Goal: Use online tool/utility: Utilize a website feature to perform a specific function

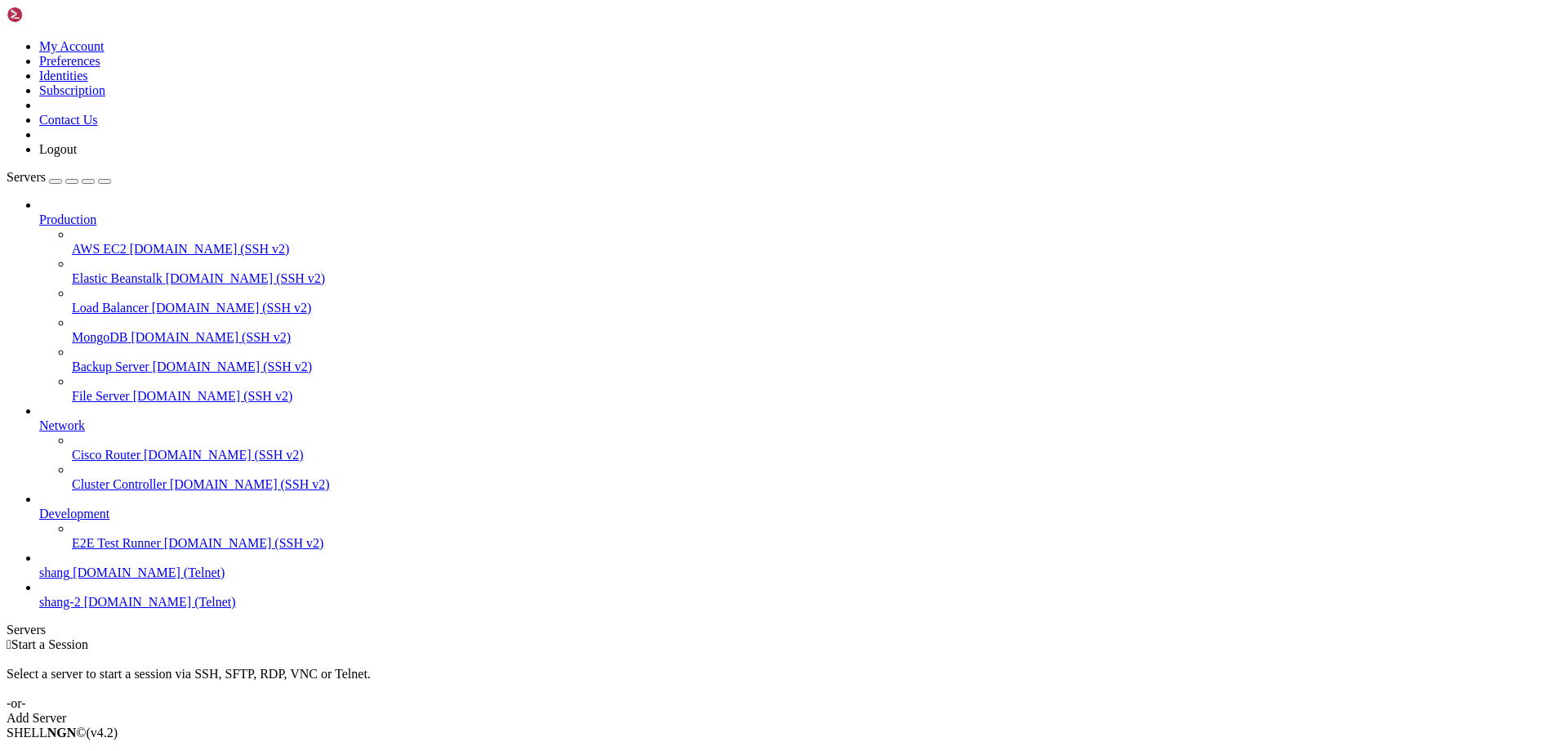
click at [87, 580] on link "shang [DOMAIN_NAME] (Telnet)" at bounding box center [801, 573] width 1522 height 15
click at [88, 579] on span "[DOMAIN_NAME] (Telnet)" at bounding box center [148, 572] width 151 height 14
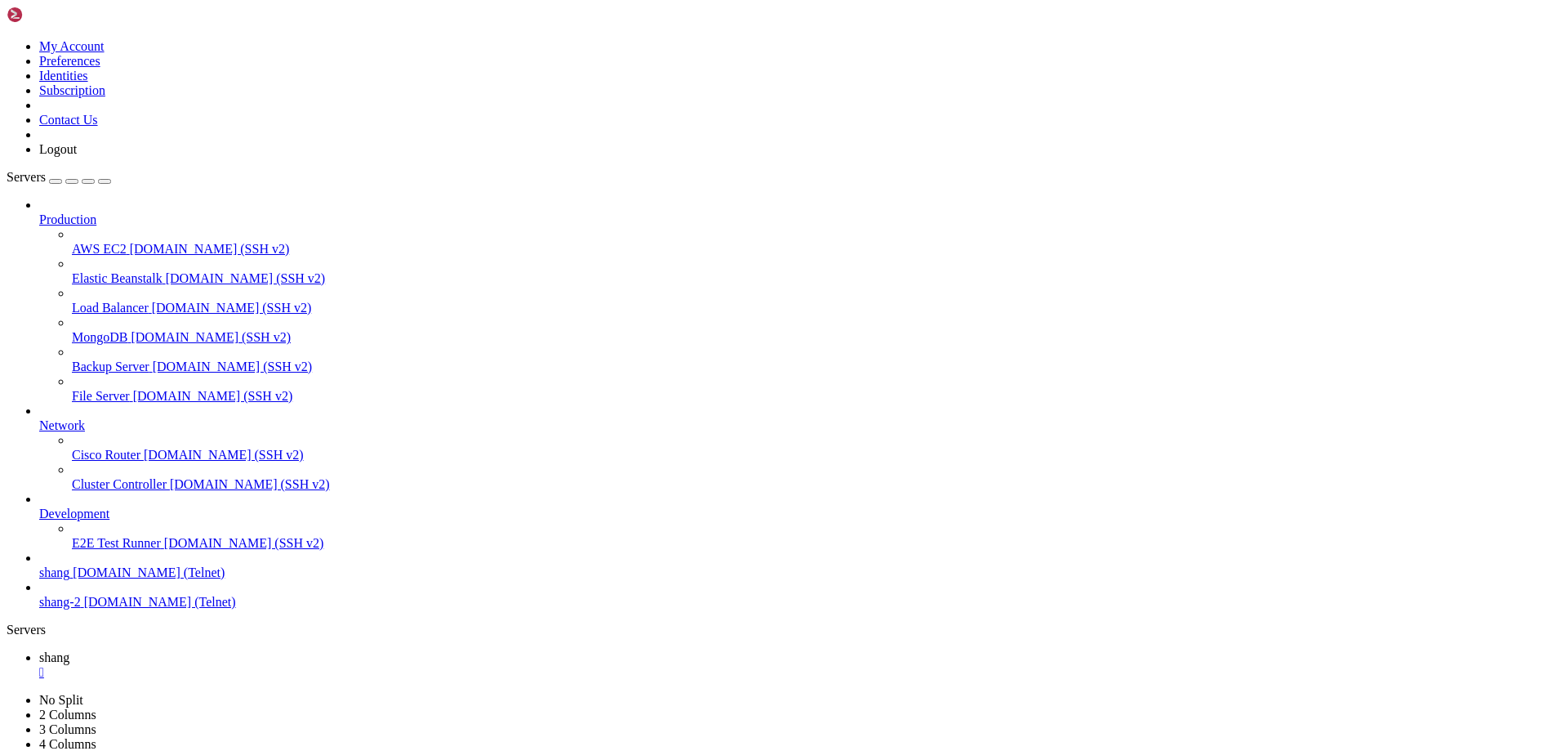
scroll to position [2426, 0]
drag, startPoint x: 116, startPoint y: 962, endPoint x: 195, endPoint y: 962, distance: 79.0
